Goal: Check status

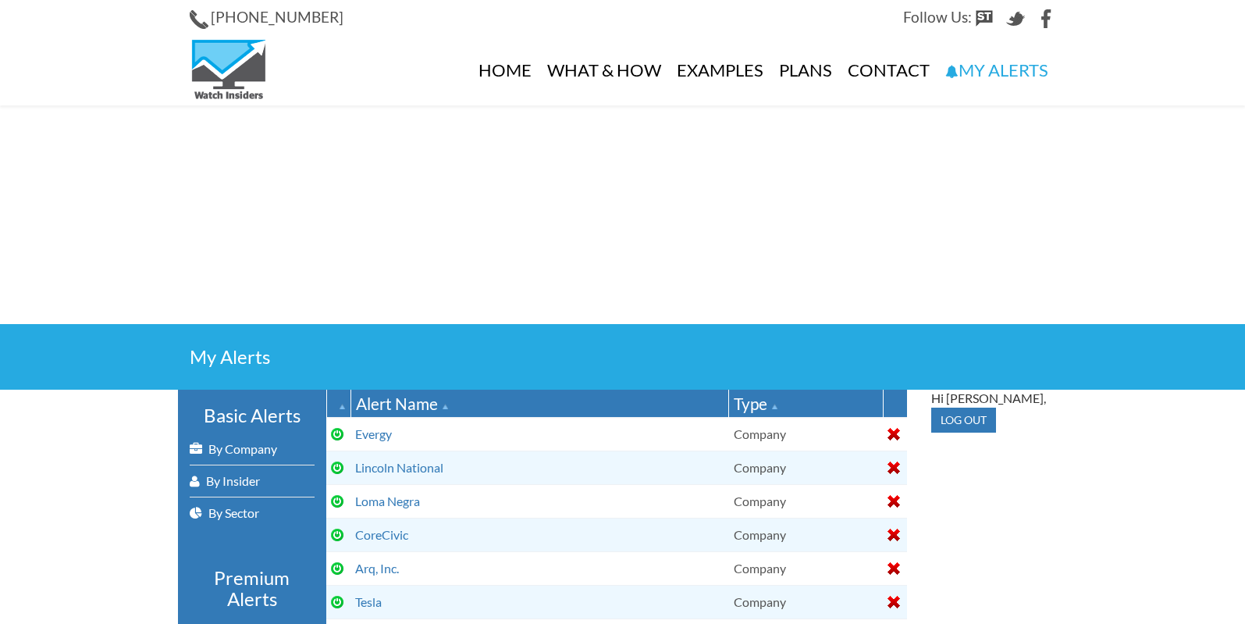
select select
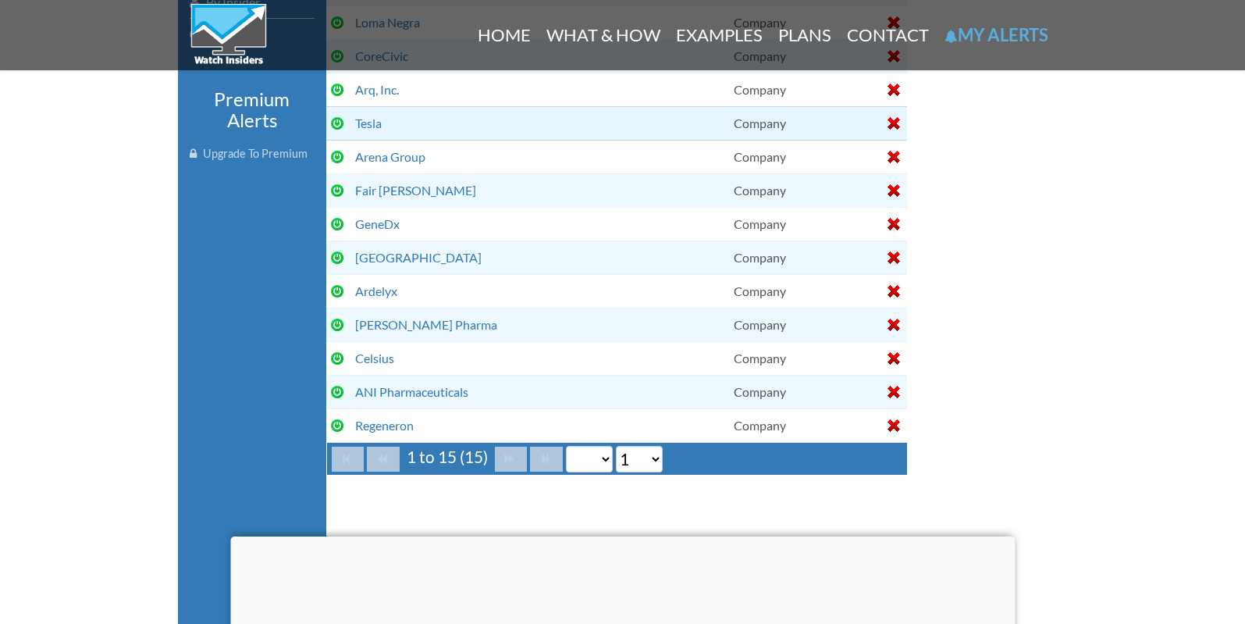
scroll to position [488, 0]
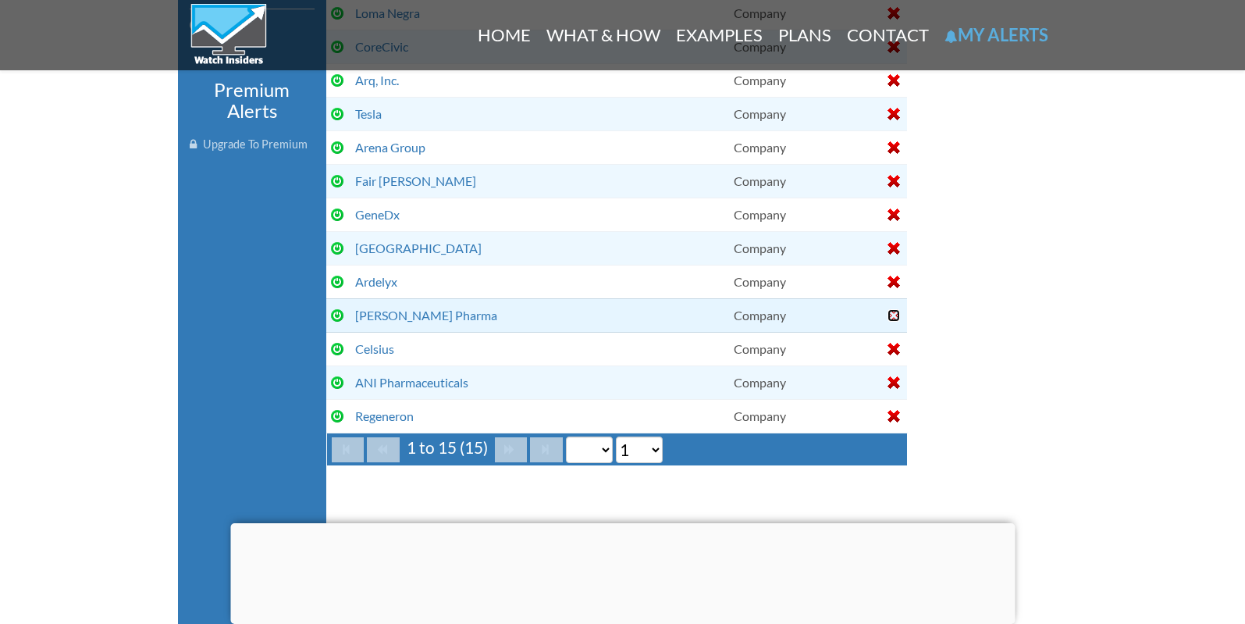
click at [892, 312] on div at bounding box center [894, 315] width 12 height 12
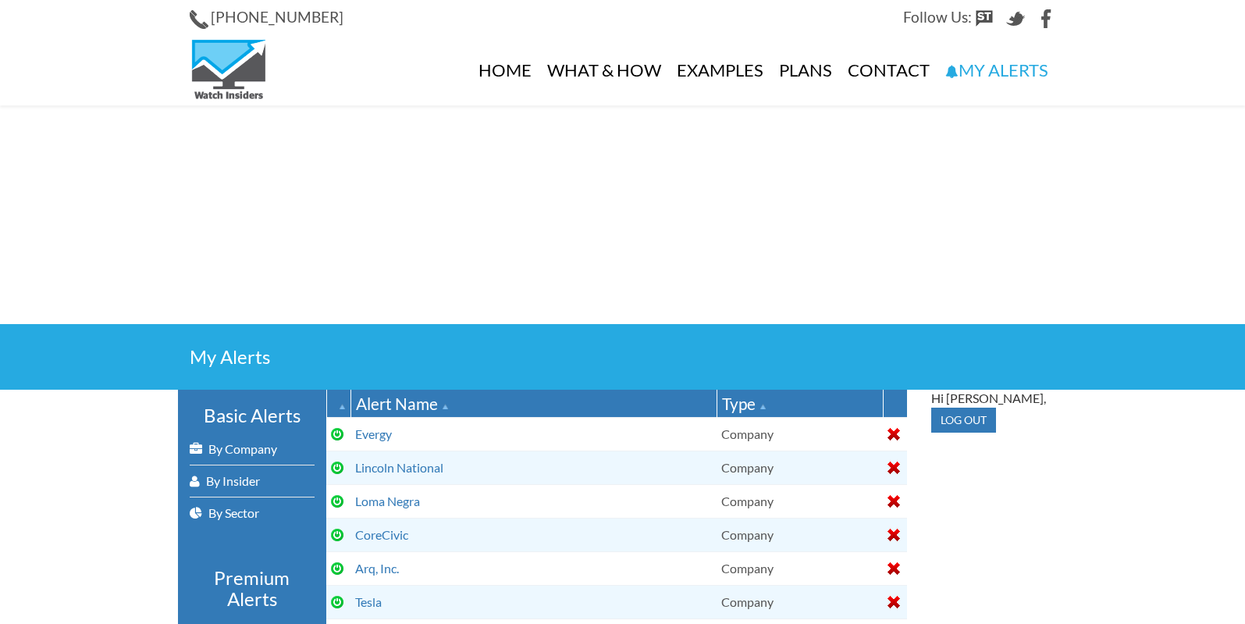
select select
